Goal: Information Seeking & Learning: Learn about a topic

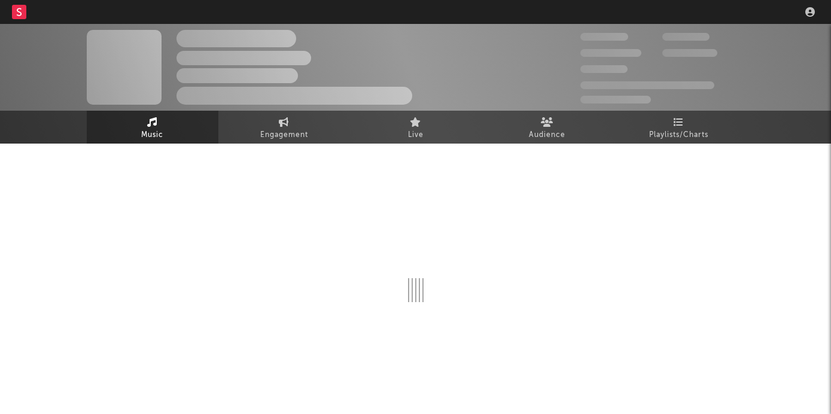
click at [611, 16] on nav "Dashboard Discovery Assistant Charts Leads" at bounding box center [415, 12] width 831 height 24
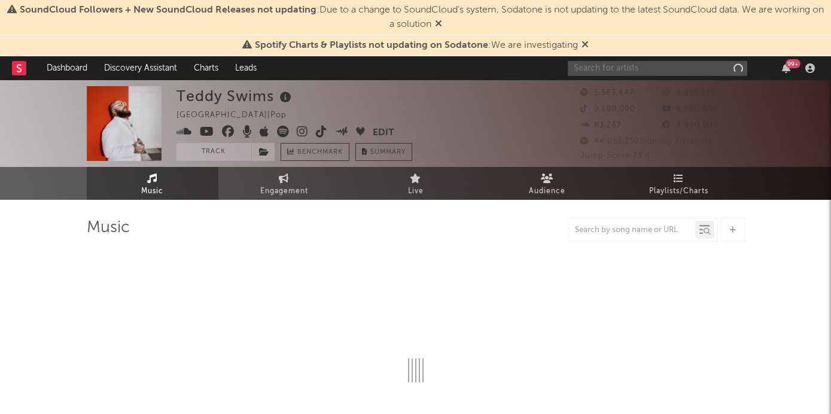
click at [624, 63] on input "text" at bounding box center [658, 68] width 180 height 15
type input "[PERSON_NAME]"
select select "6m"
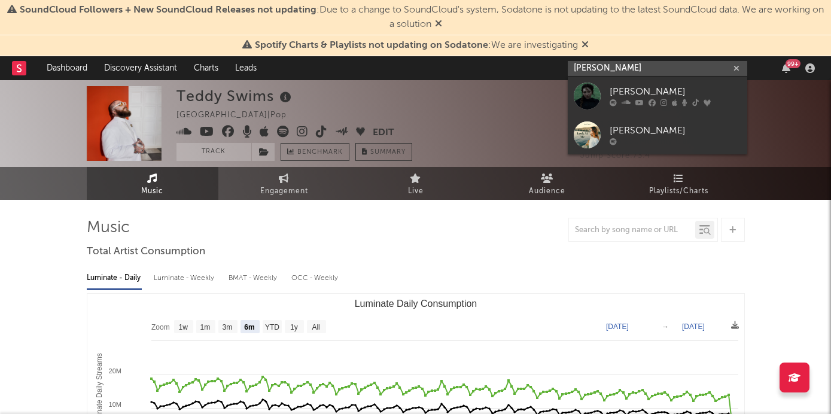
type input "[PERSON_NAME]"
click at [640, 90] on div "[PERSON_NAME]" at bounding box center [676, 92] width 132 height 14
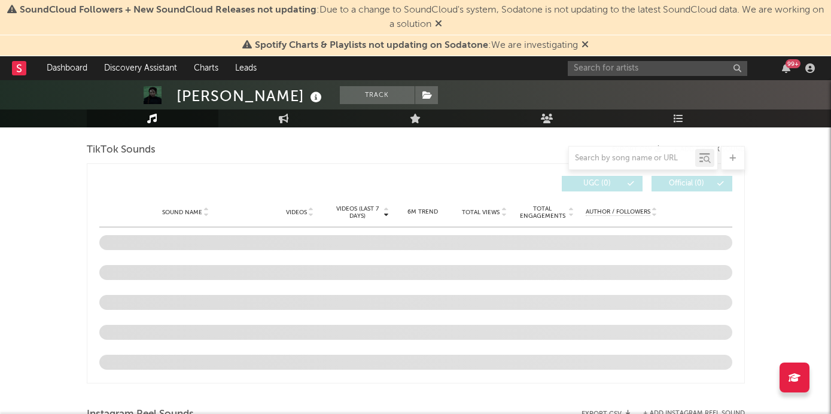
scroll to position [709, 0]
